Goal: Information Seeking & Learning: Learn about a topic

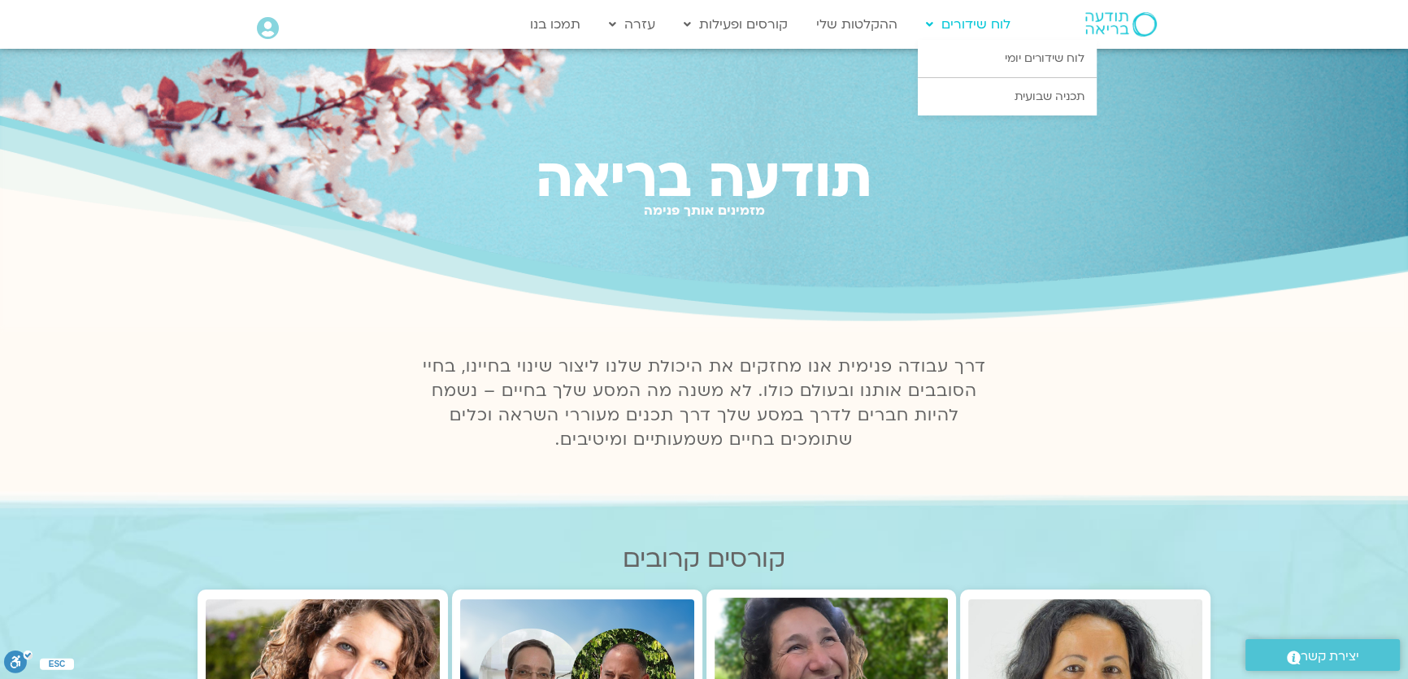
click at [994, 22] on link "לוח שידורים" at bounding box center [968, 24] width 101 height 31
click at [998, 55] on link "לוח שידורים יומי" at bounding box center [1007, 58] width 179 height 37
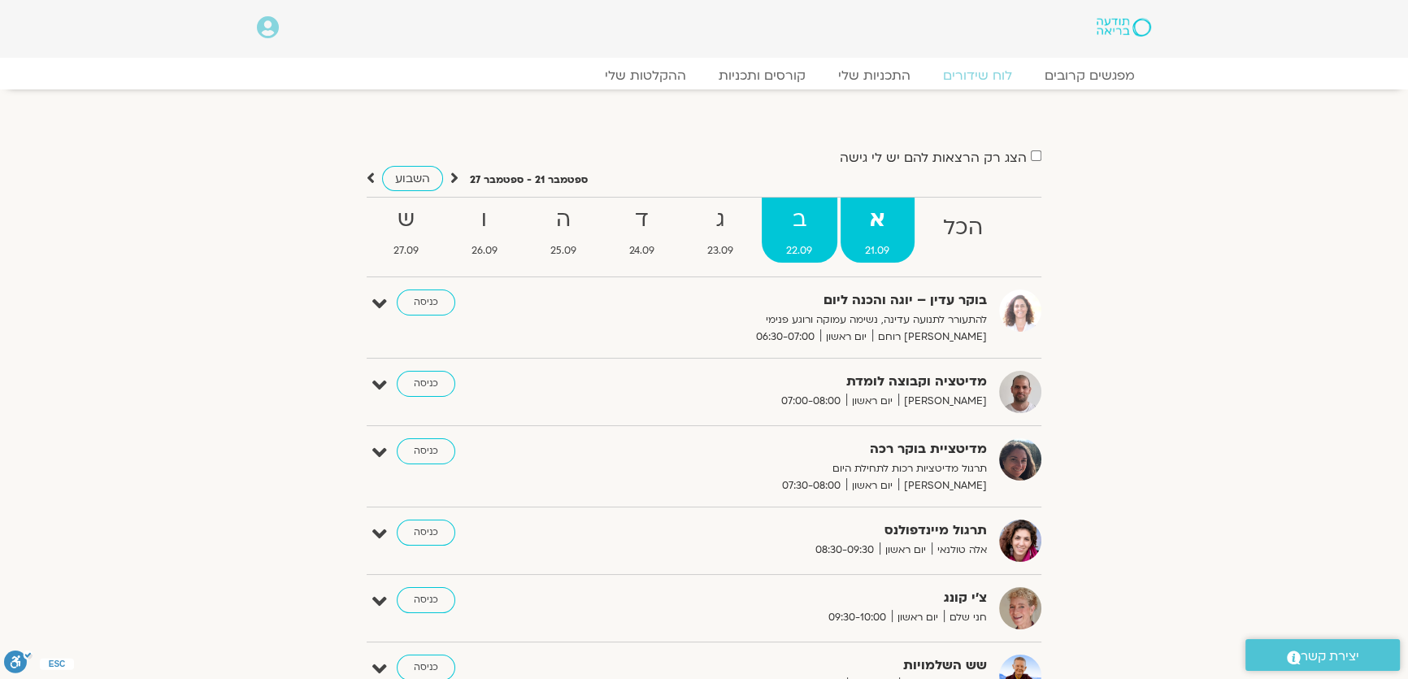
click at [809, 255] on span "22.09" at bounding box center [800, 250] width 76 height 17
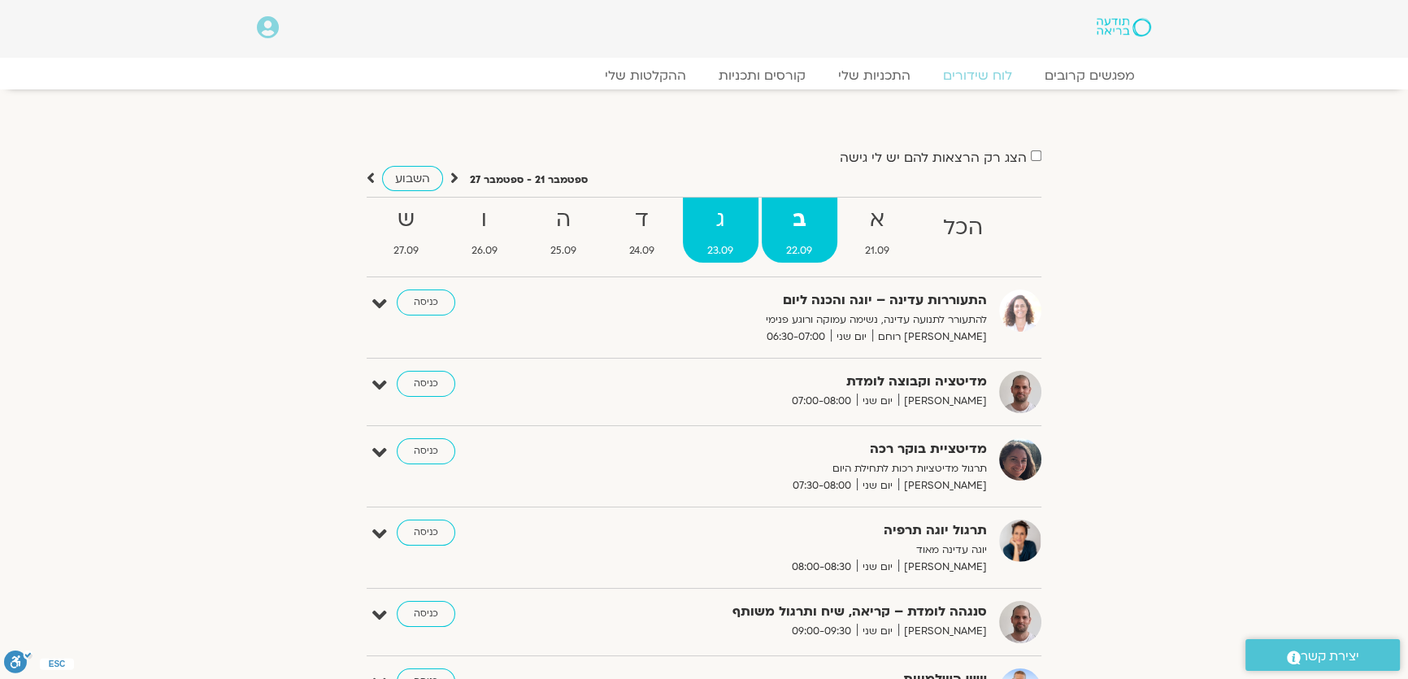
click at [733, 239] on link "ג 23.09" at bounding box center [721, 230] width 76 height 65
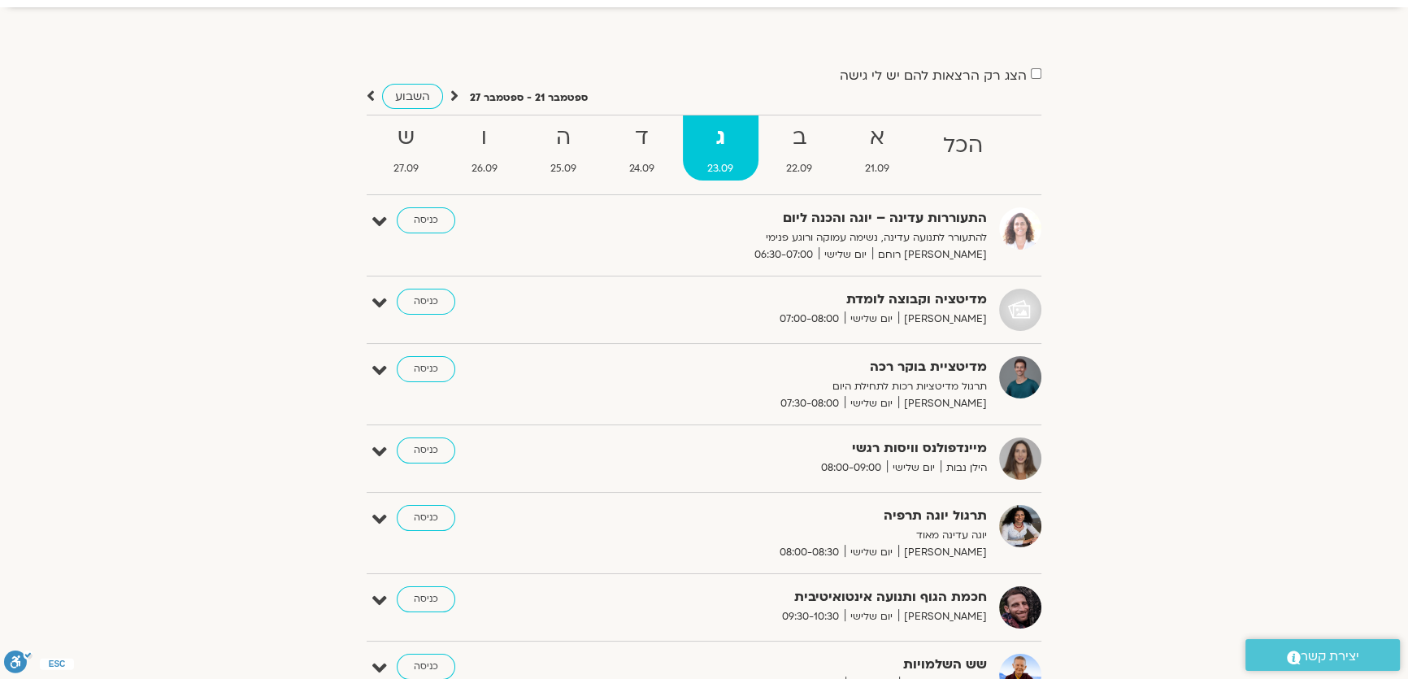
scroll to position [73, 0]
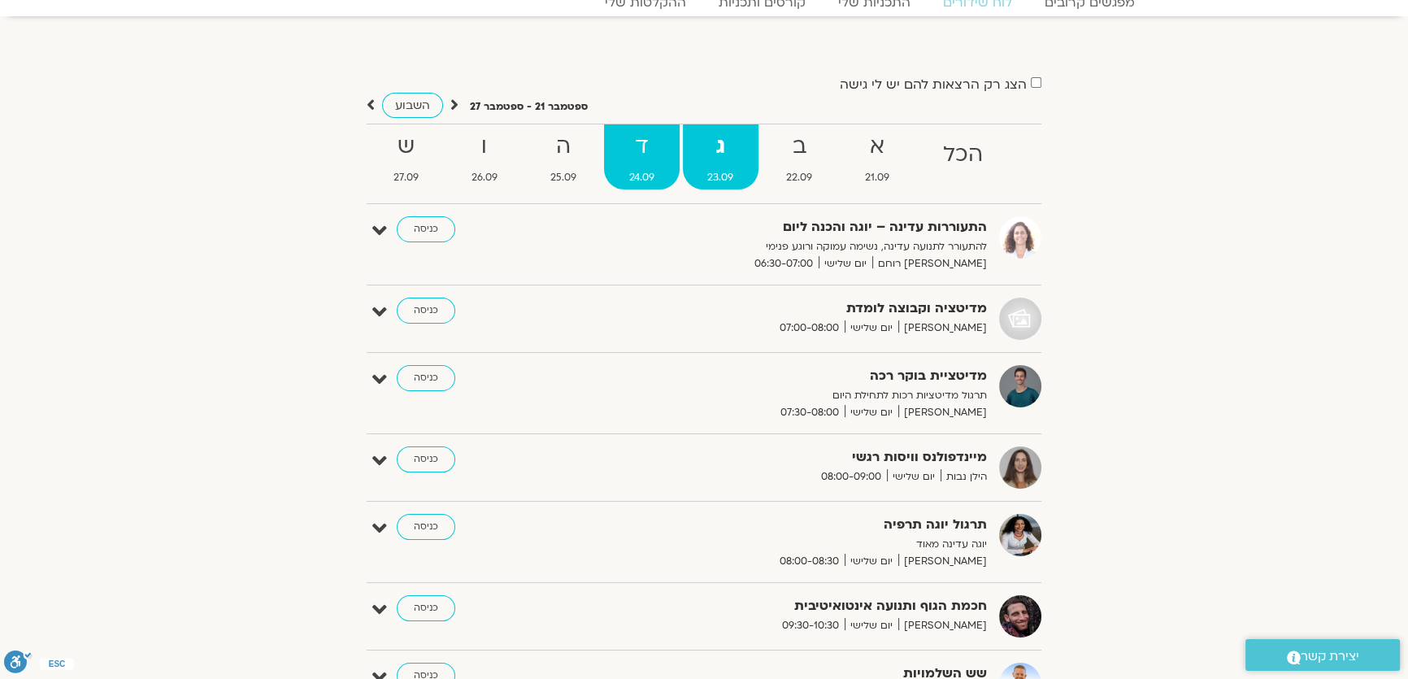
click at [651, 178] on span "24.09" at bounding box center [641, 177] width 75 height 17
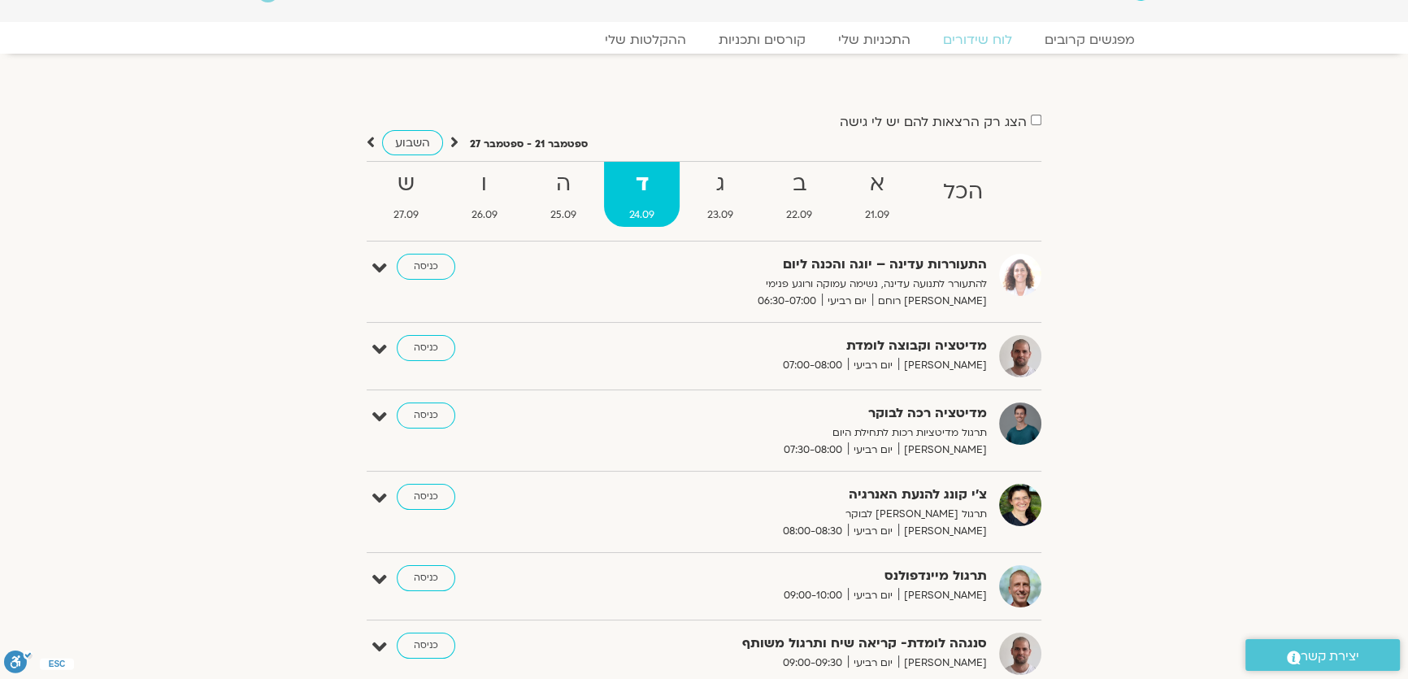
scroll to position [0, 0]
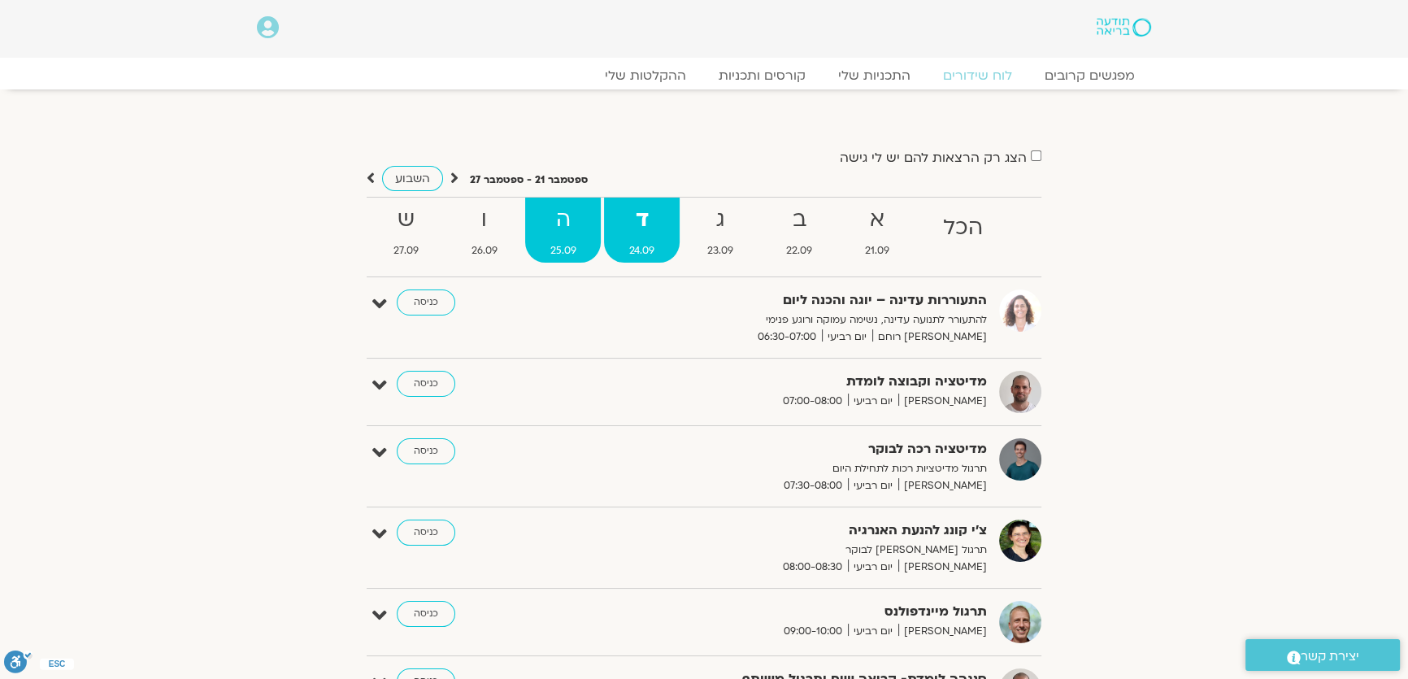
click at [577, 236] on strong "ה" at bounding box center [563, 220] width 76 height 37
